Goal: Navigation & Orientation: Find specific page/section

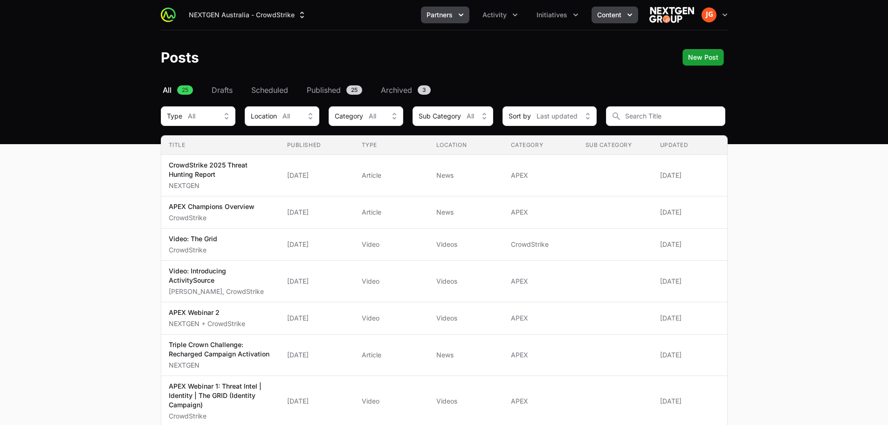
click at [454, 12] on button "Partners" at bounding box center [445, 15] width 49 height 17
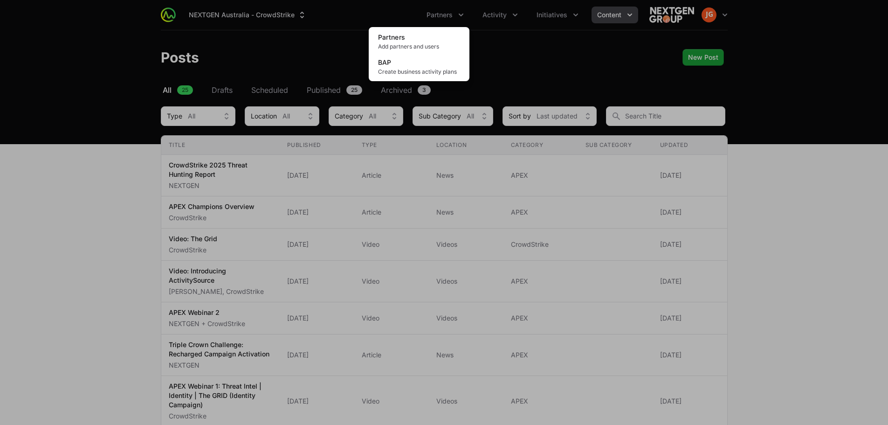
click at [501, 14] on div "Partners menu" at bounding box center [444, 212] width 888 height 425
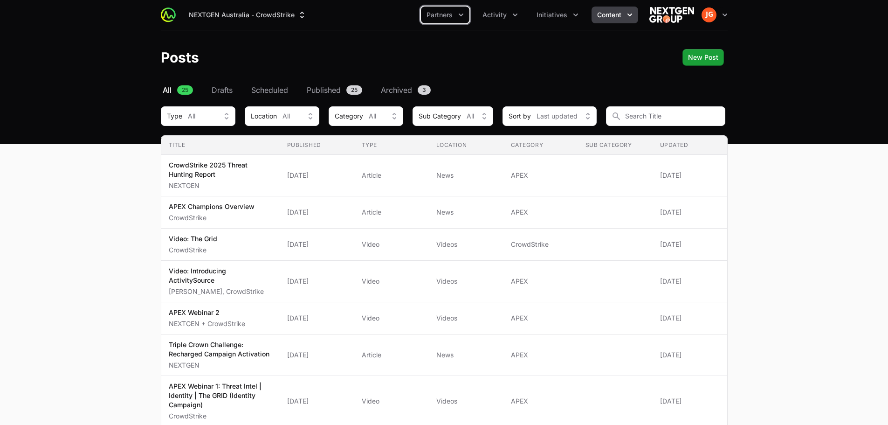
click at [501, 14] on span "Activity" at bounding box center [495, 14] width 24 height 9
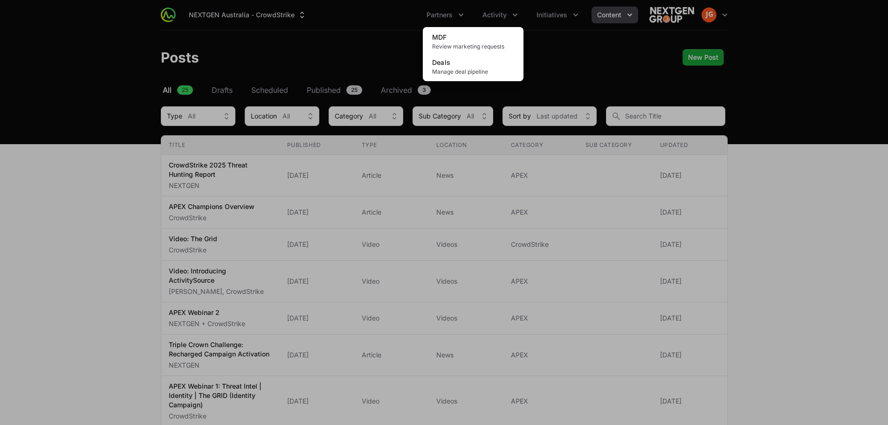
click at [554, 3] on div "Activity menu" at bounding box center [444, 212] width 888 height 425
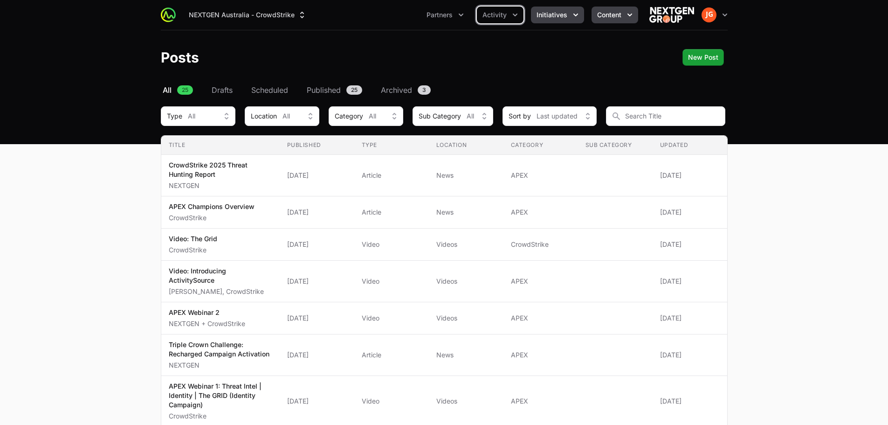
click at [562, 11] on span "Initiatives" at bounding box center [552, 14] width 31 height 9
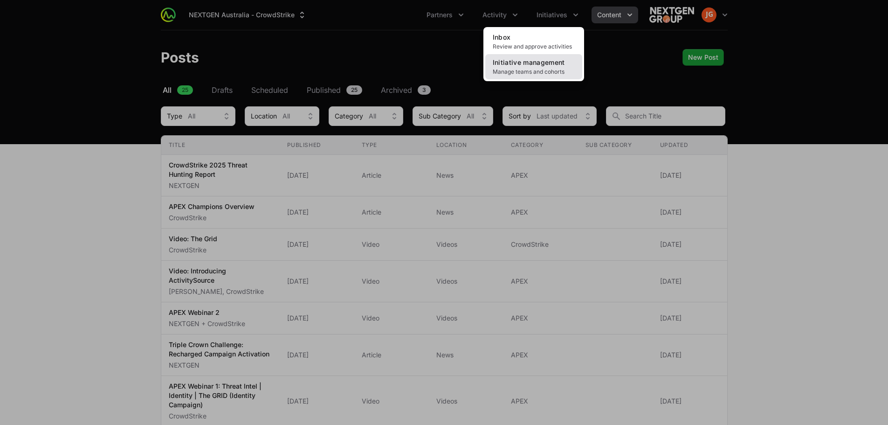
click at [544, 66] on link "Initiative management Manage teams and cohorts" at bounding box center [534, 66] width 97 height 25
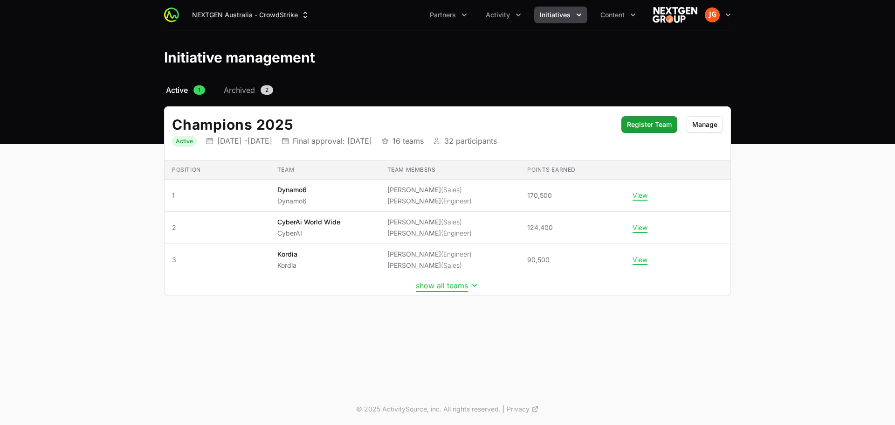
click at [441, 285] on button "show all teams" at bounding box center [447, 285] width 63 height 9
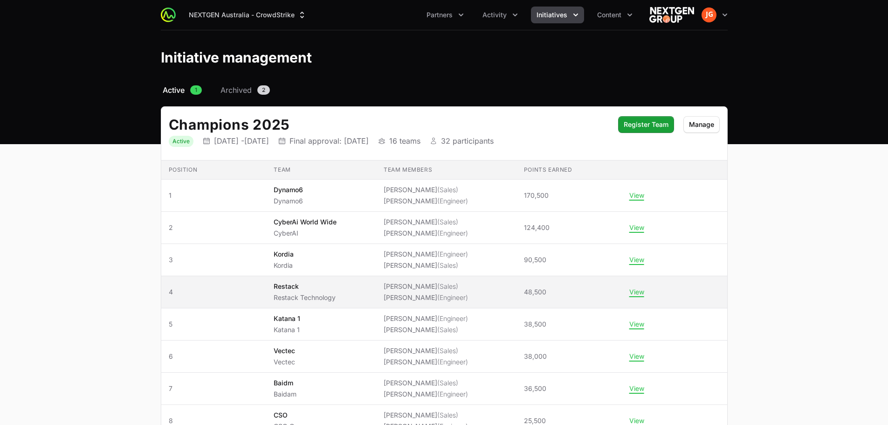
click at [350, 288] on span "Restack Restack Technology" at bounding box center [321, 292] width 95 height 21
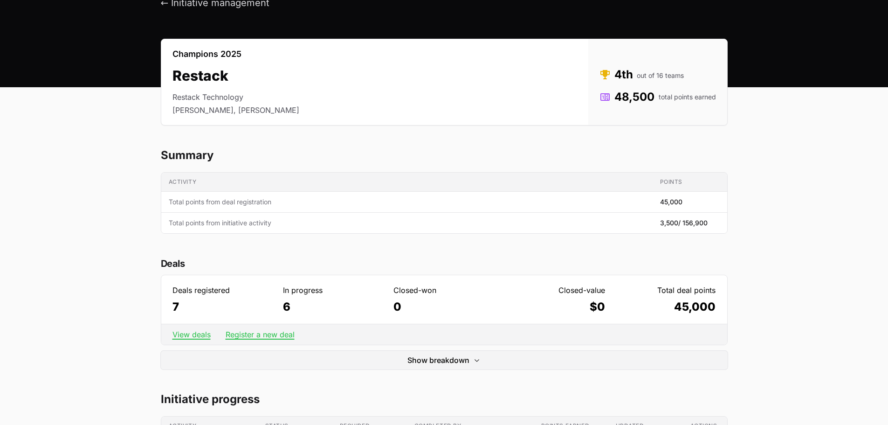
scroll to position [47, 0]
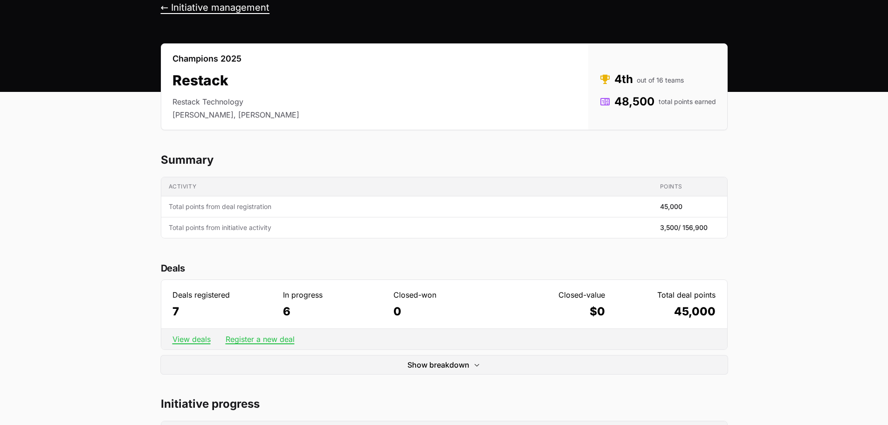
click at [175, 4] on button "← Initiative management" at bounding box center [215, 8] width 109 height 12
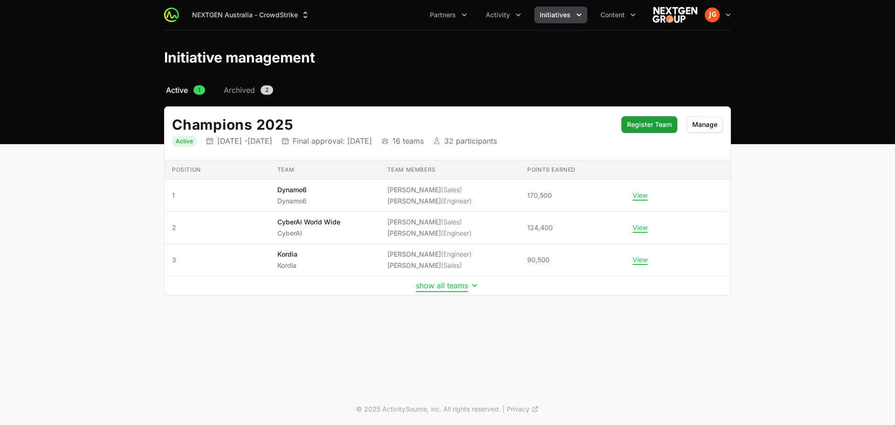
click at [426, 288] on button "show all teams" at bounding box center [447, 285] width 63 height 9
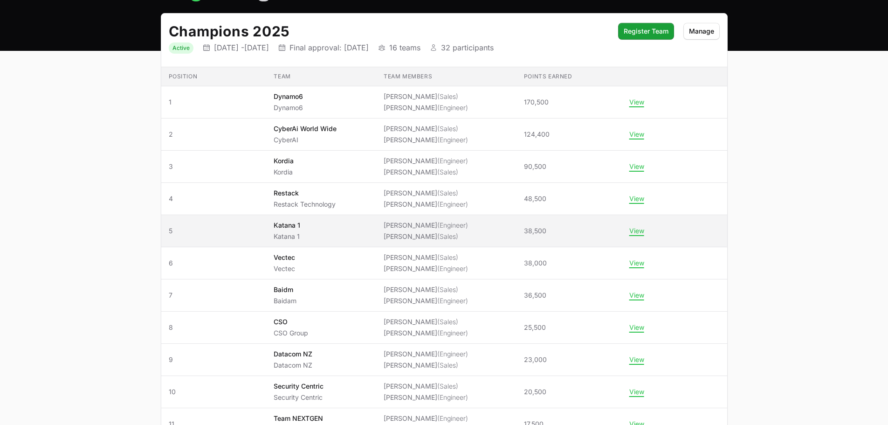
scroll to position [140, 0]
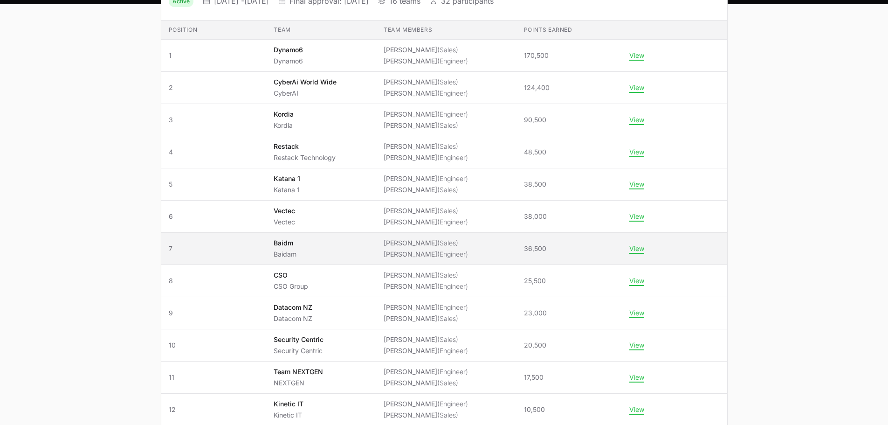
click at [347, 251] on span "Baidm Baidam" at bounding box center [321, 248] width 95 height 21
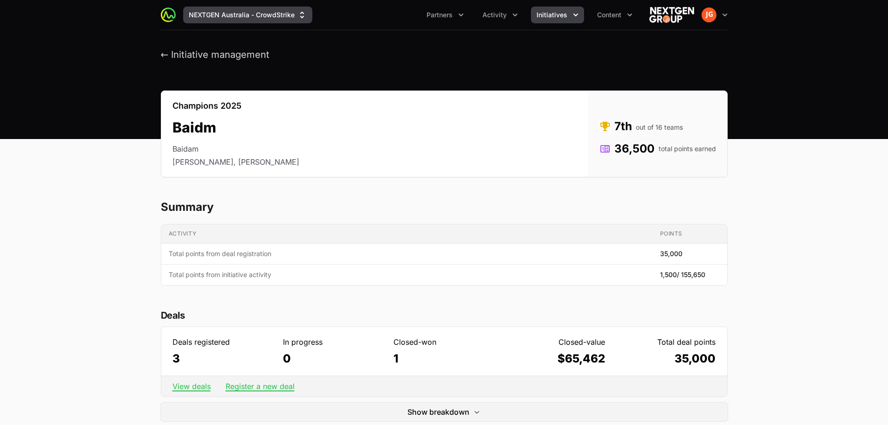
click at [230, 17] on button "NEXTGEN Australia - CrowdStrike" at bounding box center [247, 15] width 129 height 17
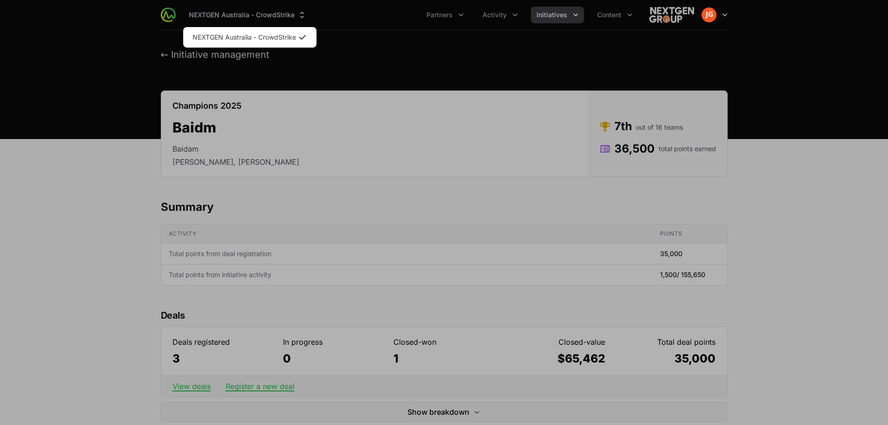
click at [232, 16] on div "Supplier switch menu" at bounding box center [444, 212] width 888 height 425
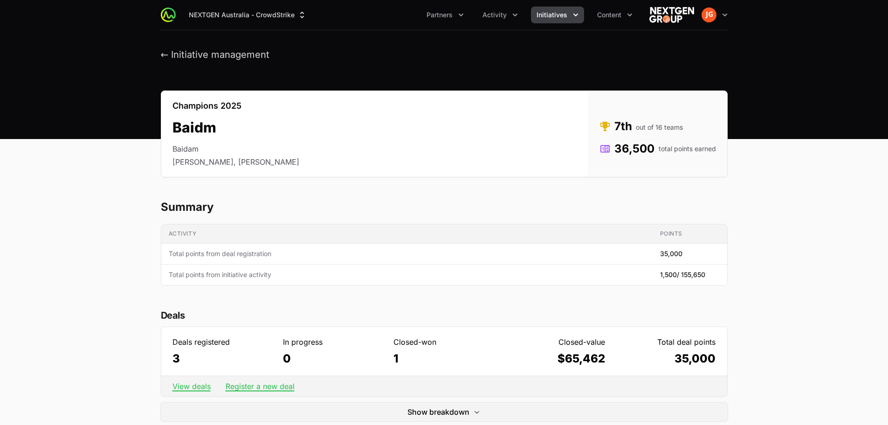
click at [702, 13] on div "Open user menu" at bounding box center [715, 14] width 26 height 15
click at [719, 14] on button "Open user menu" at bounding box center [715, 14] width 26 height 15
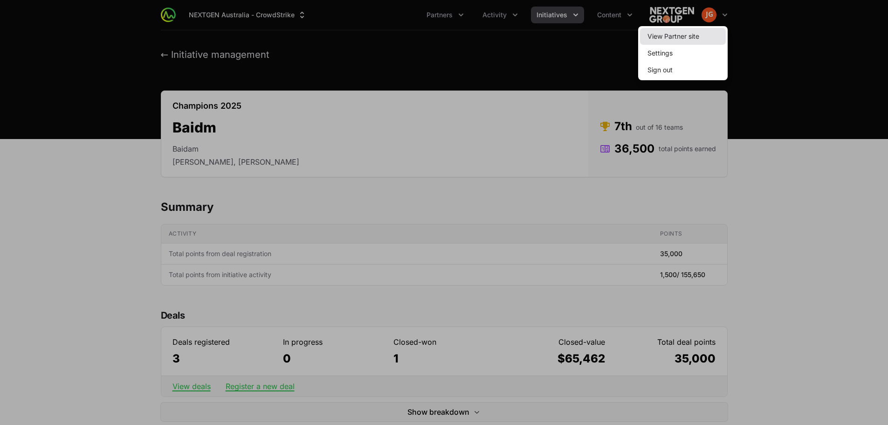
click at [688, 36] on link "View Partner site" at bounding box center [683, 36] width 86 height 17
